Goal: Task Accomplishment & Management: Use online tool/utility

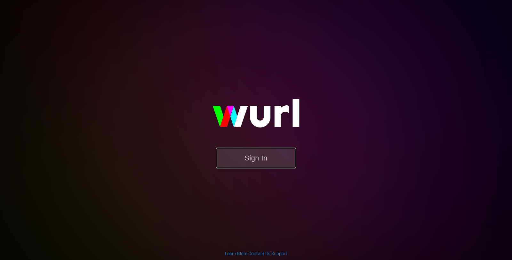
click at [275, 153] on button "Sign In" at bounding box center [256, 158] width 80 height 21
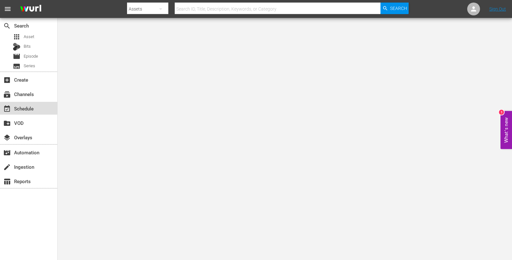
click at [35, 113] on div "event_available Schedule" at bounding box center [28, 108] width 57 height 13
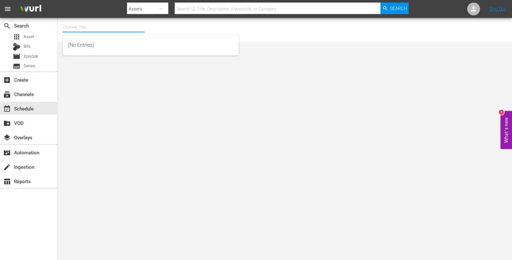
click at [97, 30] on input "text" at bounding box center [104, 27] width 82 height 15
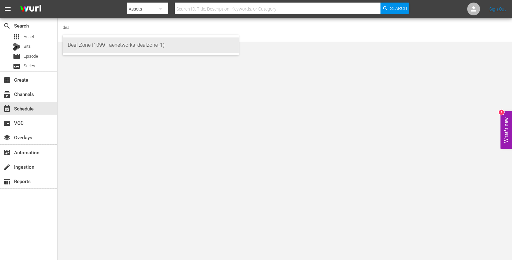
click at [96, 50] on div "Deal Zone (1099 - aenetworks_dealzone_1)" at bounding box center [151, 44] width 166 height 15
type input "Deal Zone (1099 - aenetworks_dealzone_1)"
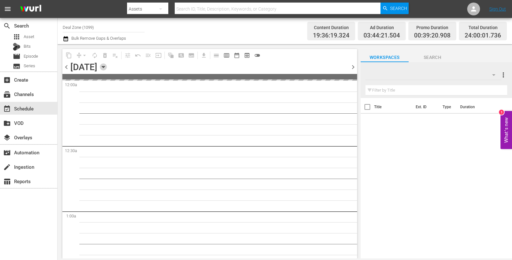
click at [107, 65] on icon "button" at bounding box center [103, 66] width 7 height 7
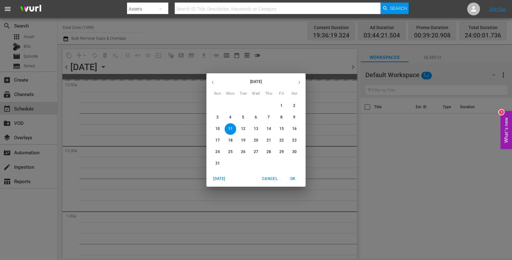
click at [229, 151] on p "25" at bounding box center [230, 151] width 4 height 5
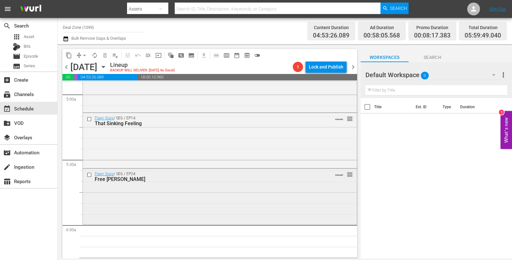
scroll to position [641, 0]
click at [195, 194] on div "Pawn Stars / SE6 / EP24: Free Willie VARIANT reorder" at bounding box center [220, 196] width 274 height 54
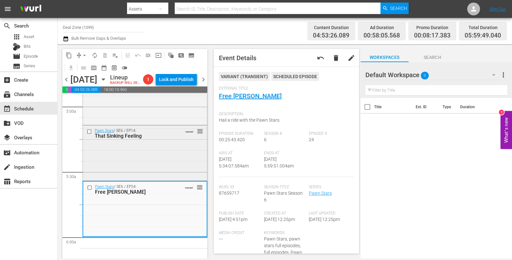
click at [173, 152] on div "Pawn Stars / SE6 / EP14: That Sinking Feeling VARIANT reorder" at bounding box center [145, 153] width 124 height 54
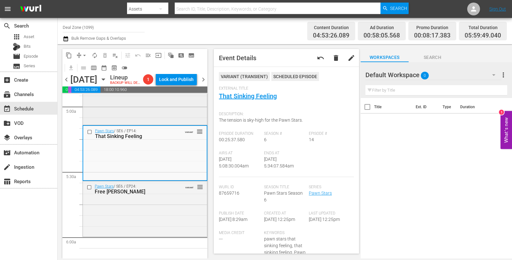
click at [168, 117] on div "Pawn Stars / SE8 / EP13: World Series of Pawn VARIANT reorder" at bounding box center [145, 96] width 124 height 53
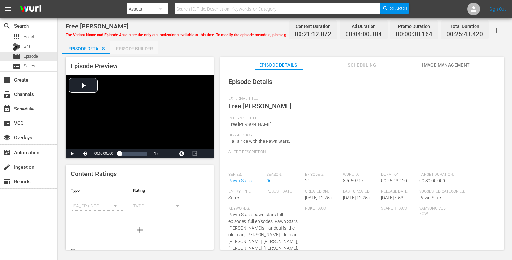
click at [146, 50] on div "Episode Builder" at bounding box center [135, 48] width 48 height 15
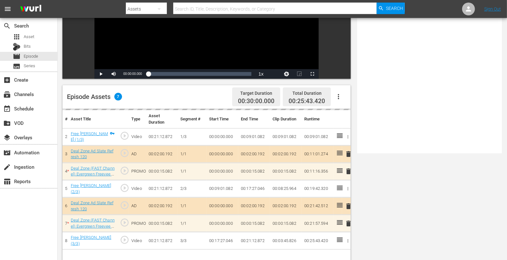
scroll to position [167, 0]
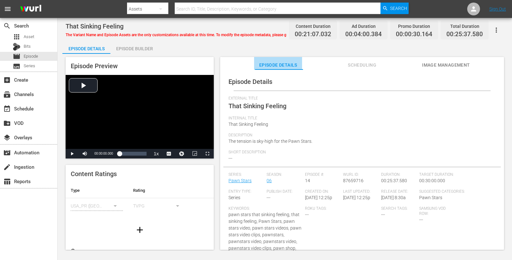
click at [273, 65] on span "Episode Details" at bounding box center [278, 65] width 48 height 8
click at [349, 62] on span "Scheduling" at bounding box center [363, 65] width 48 height 8
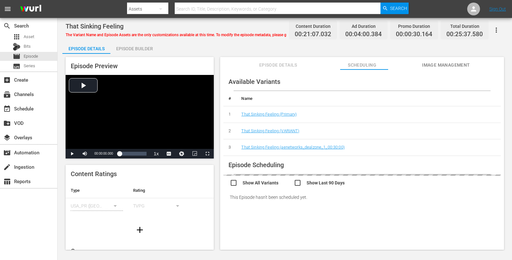
click at [448, 60] on button "Image Management" at bounding box center [446, 63] width 48 height 13
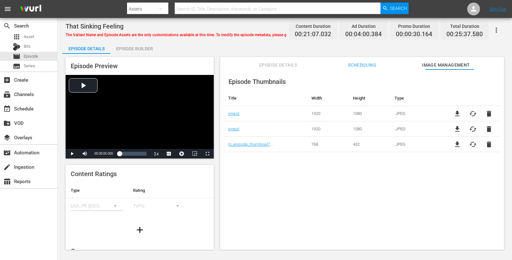
click at [150, 51] on div "Episode Builder" at bounding box center [135, 48] width 48 height 15
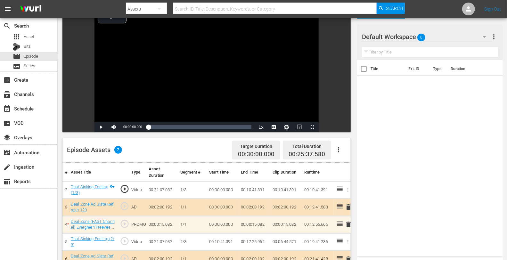
scroll to position [167, 0]
